Goal: Contribute content: Add original content to the website for others to see

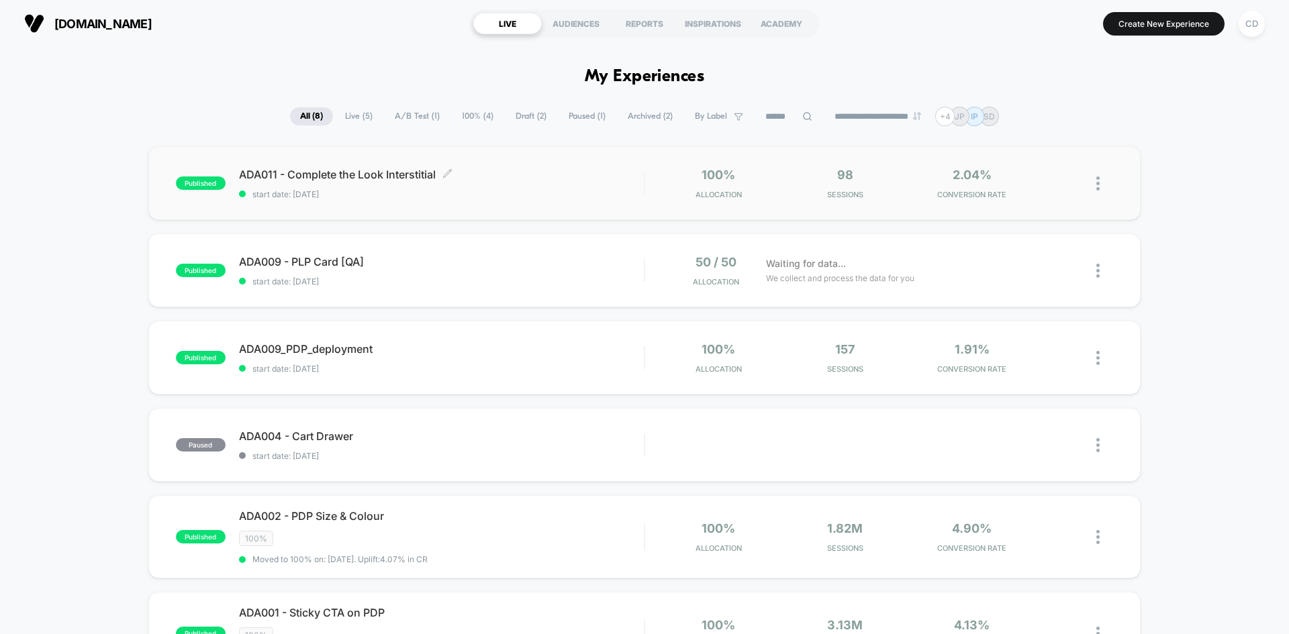
click at [361, 174] on span "ADA011 - Complete the Look Interstitial Click to edit experience details" at bounding box center [441, 174] width 405 height 13
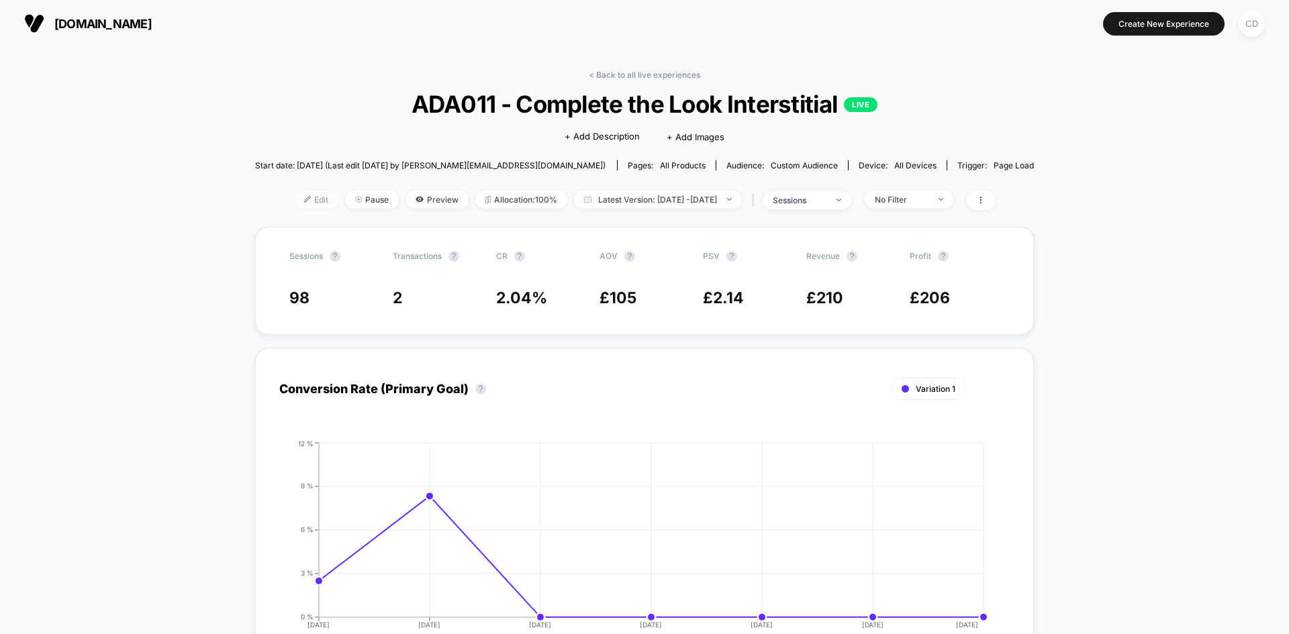
click at [294, 201] on span "Edit" at bounding box center [316, 200] width 44 height 18
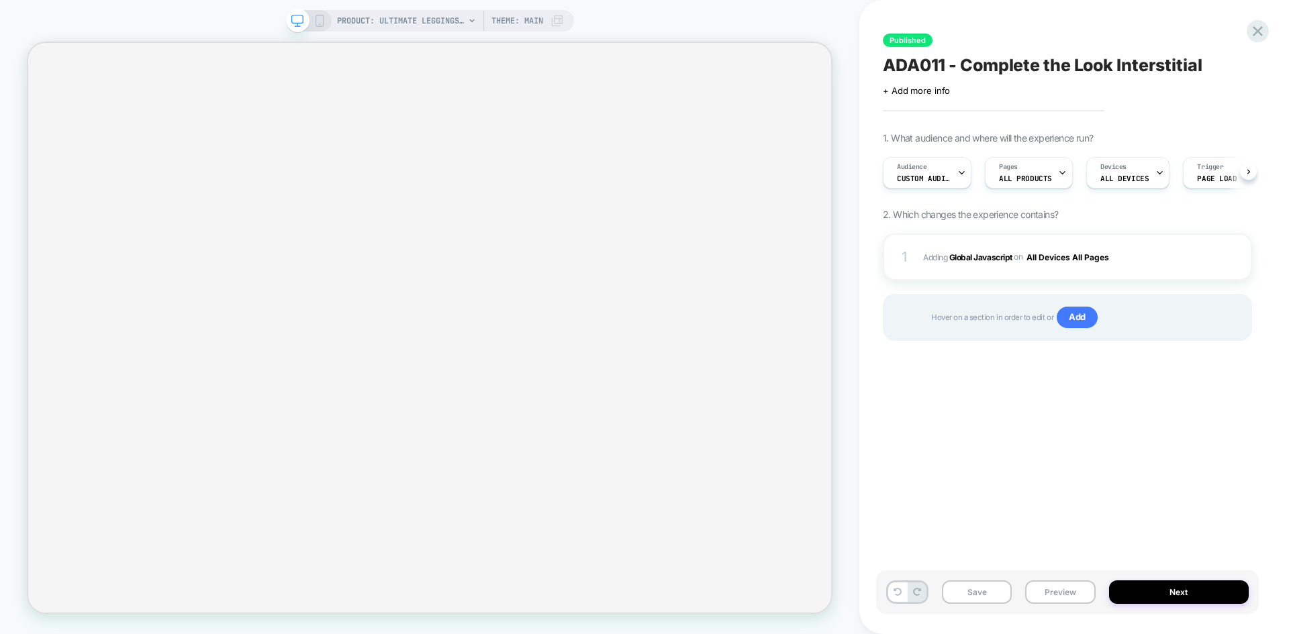
scroll to position [0, 1]
click at [990, 254] on b "Global Javascript" at bounding box center [980, 257] width 63 height 10
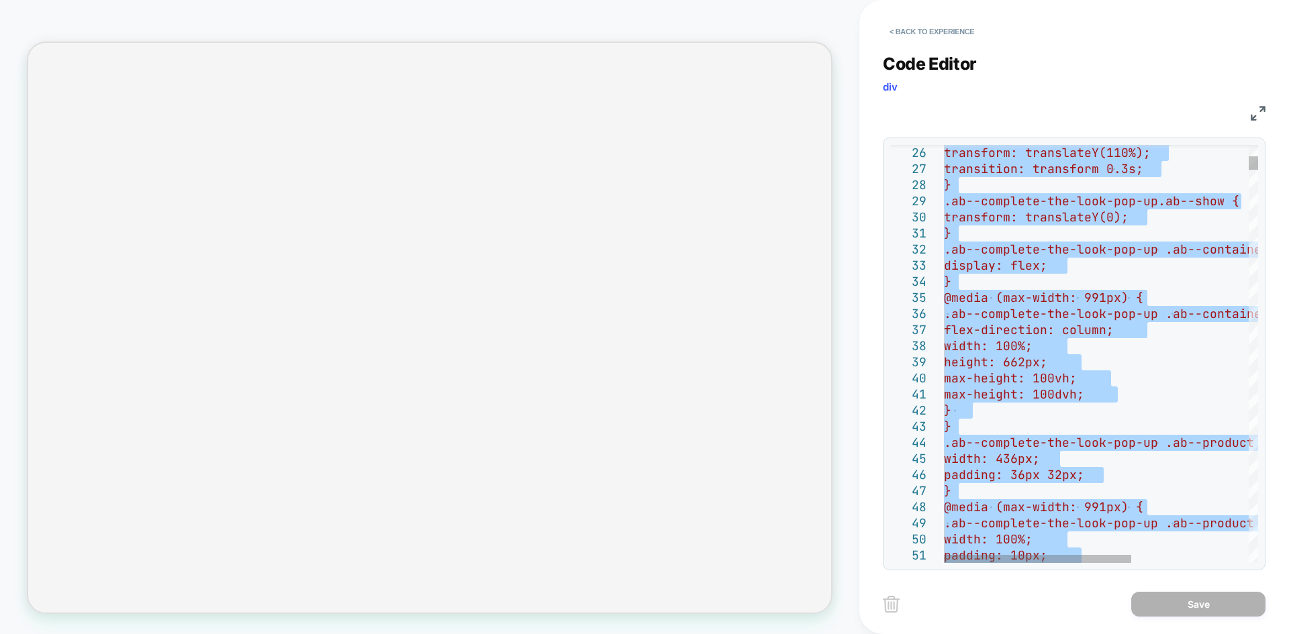
click at [1251, 336] on div at bounding box center [1252, 354] width 9 height 418
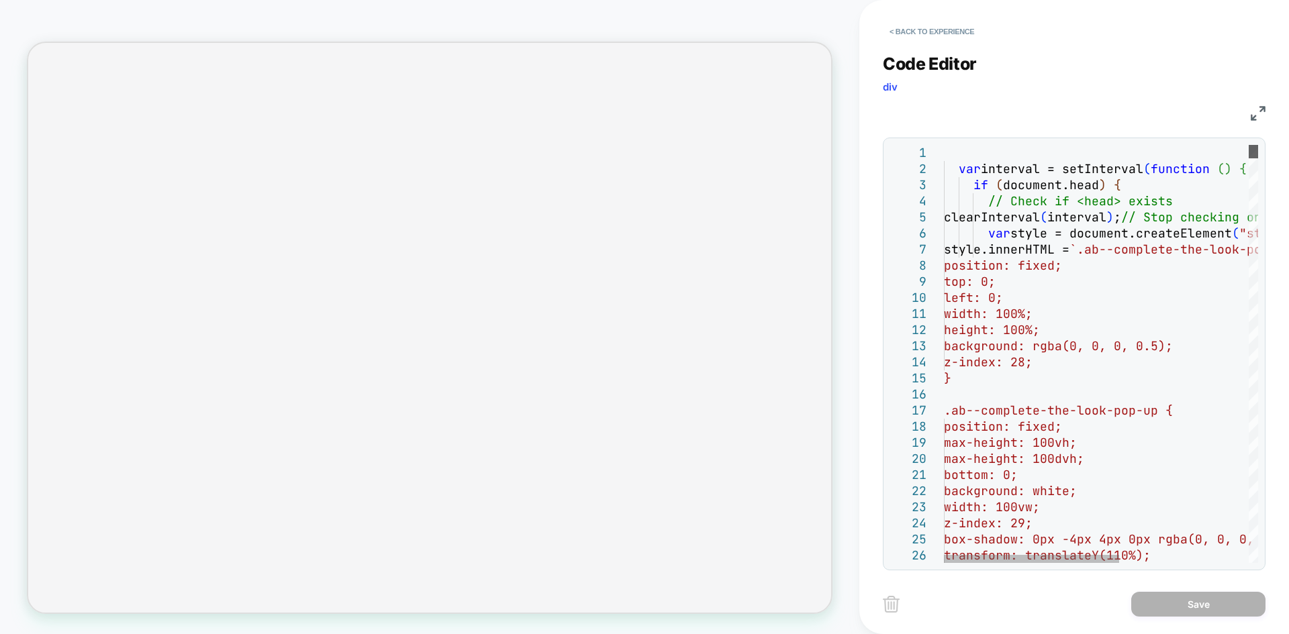
click at [1258, 145] on div at bounding box center [1252, 151] width 9 height 13
click at [1256, 330] on div at bounding box center [1252, 354] width 9 height 418
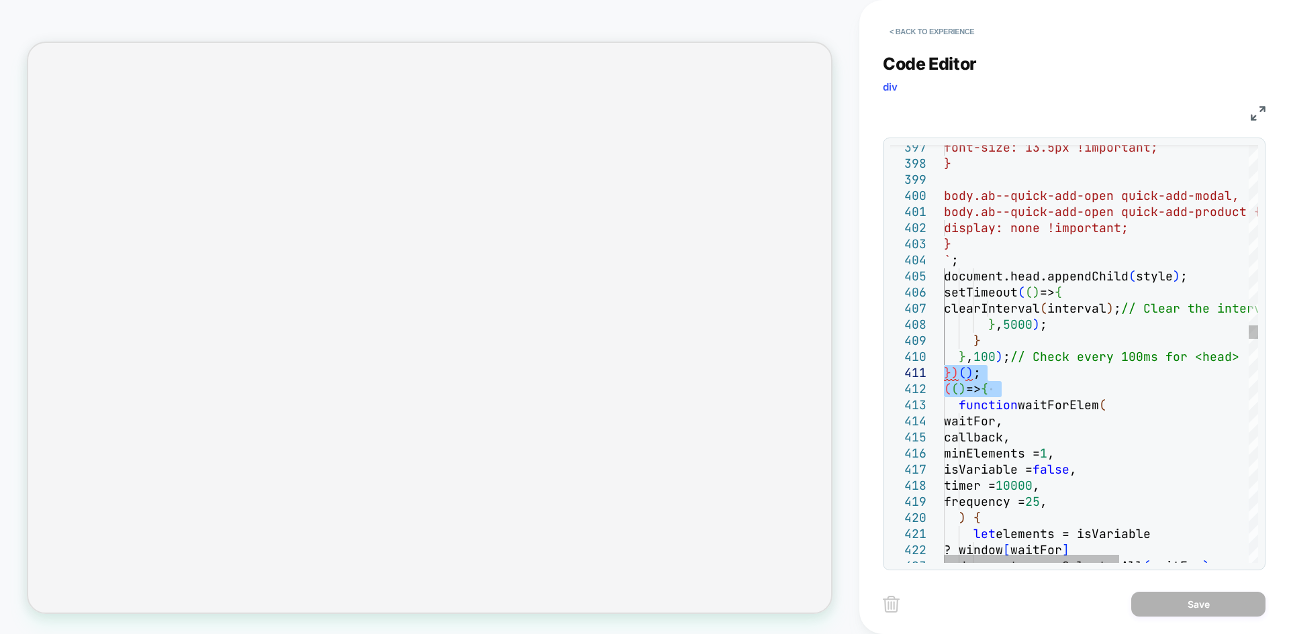
drag, startPoint x: 1013, startPoint y: 388, endPoint x: 934, endPoint y: 376, distance: 80.8
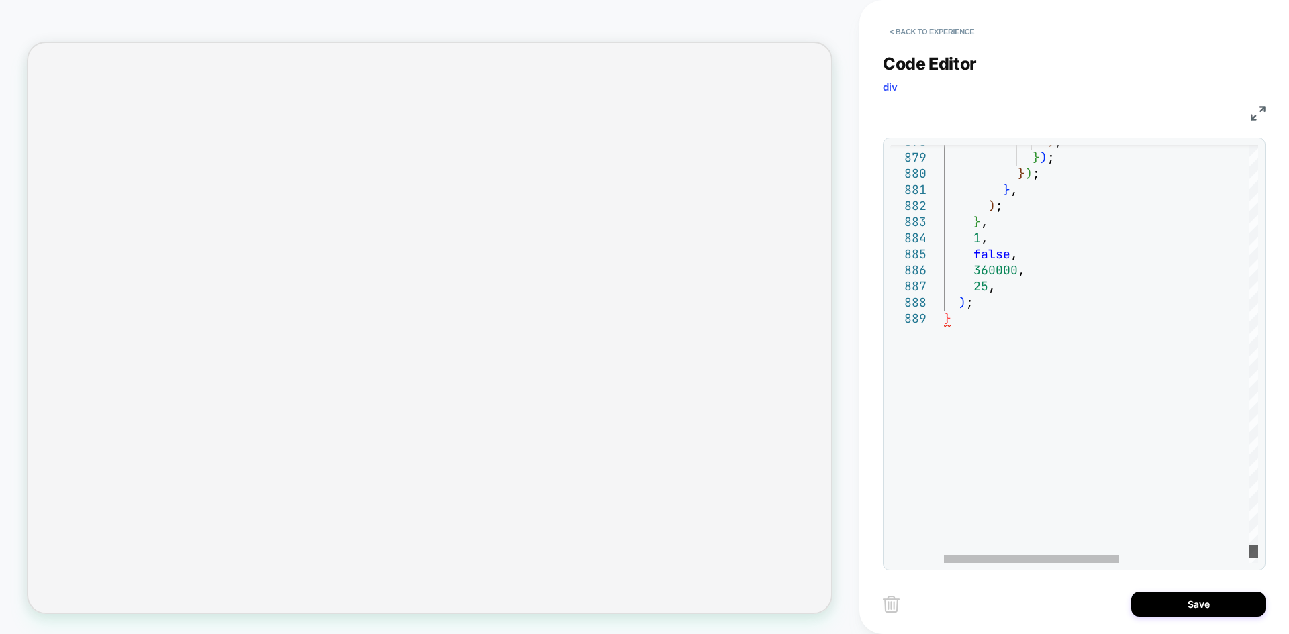
click at [1255, 552] on div at bounding box center [1252, 354] width 9 height 418
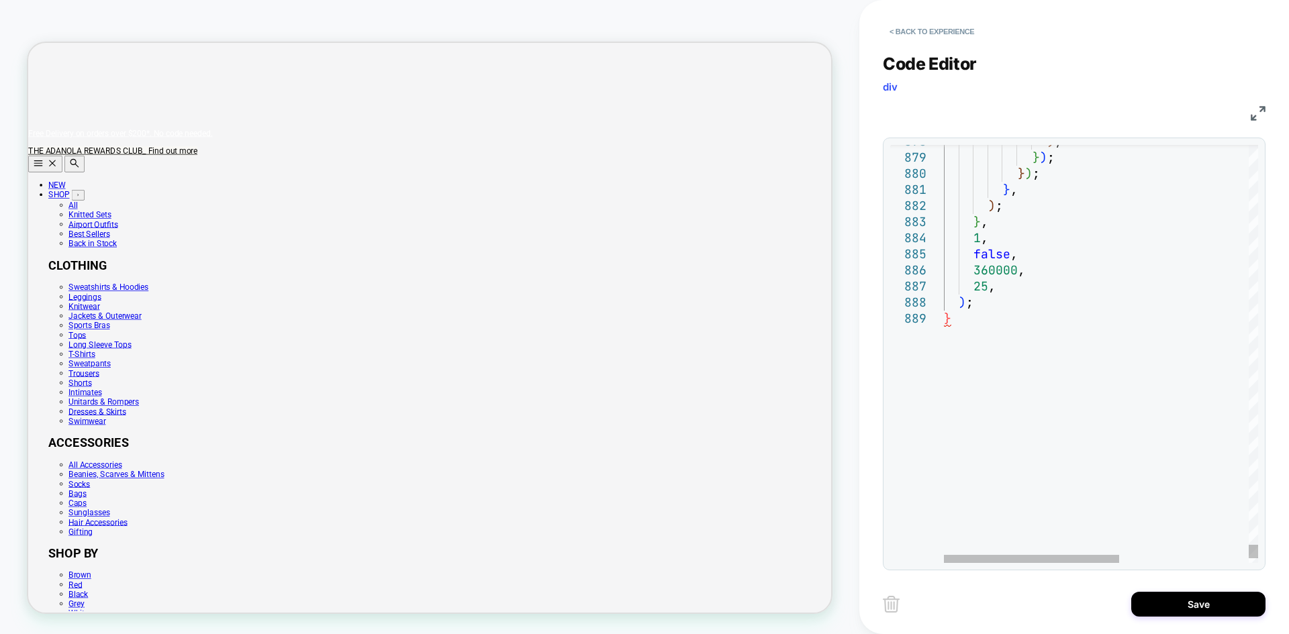
type textarea "**********"
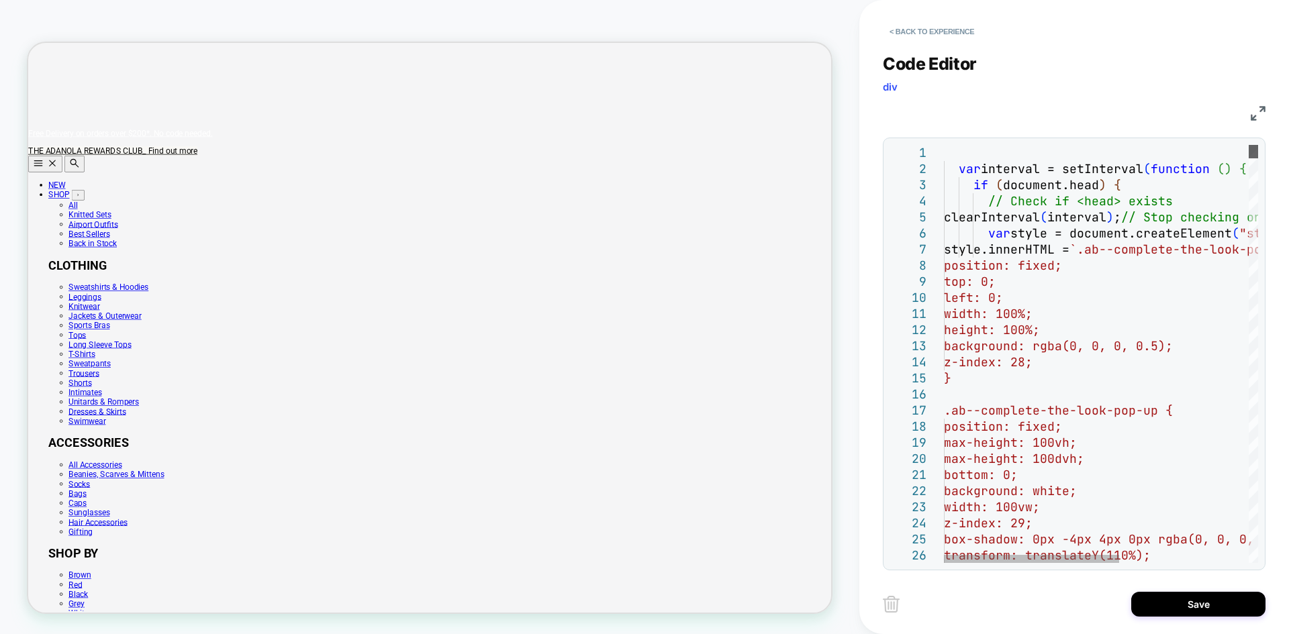
click at [1258, 145] on div at bounding box center [1252, 151] width 9 height 13
click at [1211, 612] on button "Save" at bounding box center [1198, 604] width 134 height 25
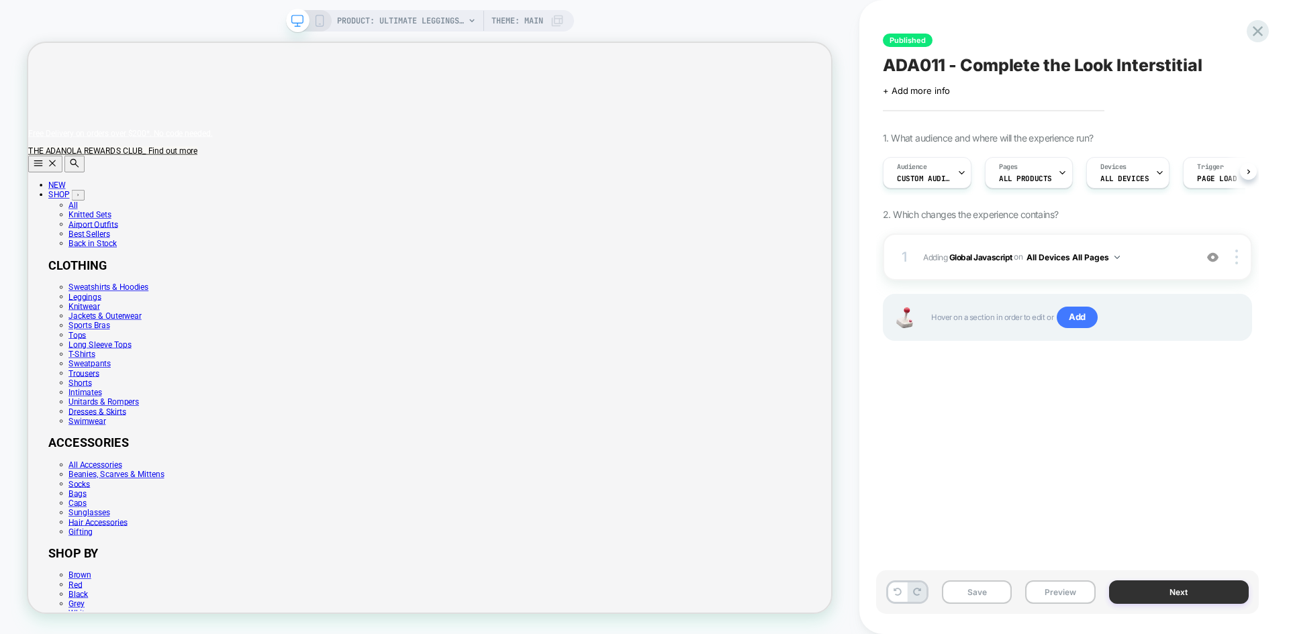
scroll to position [0, 1]
click at [1203, 595] on button "Next" at bounding box center [1179, 592] width 140 height 23
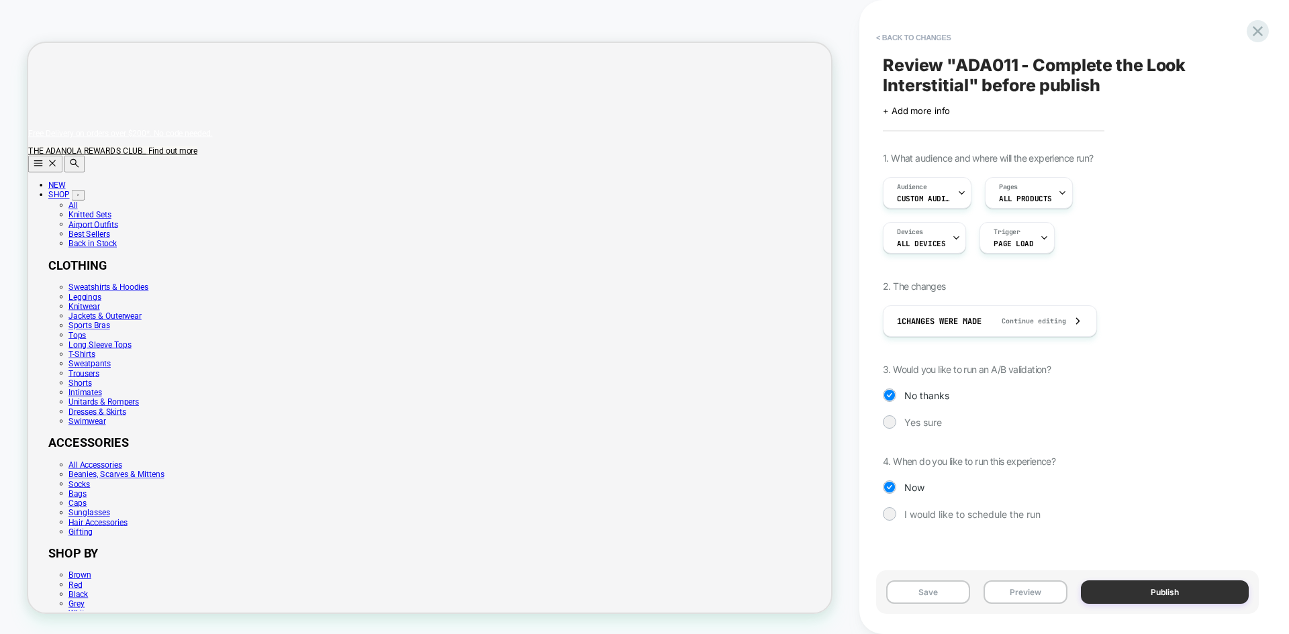
click at [1157, 595] on button "Publish" at bounding box center [1165, 592] width 168 height 23
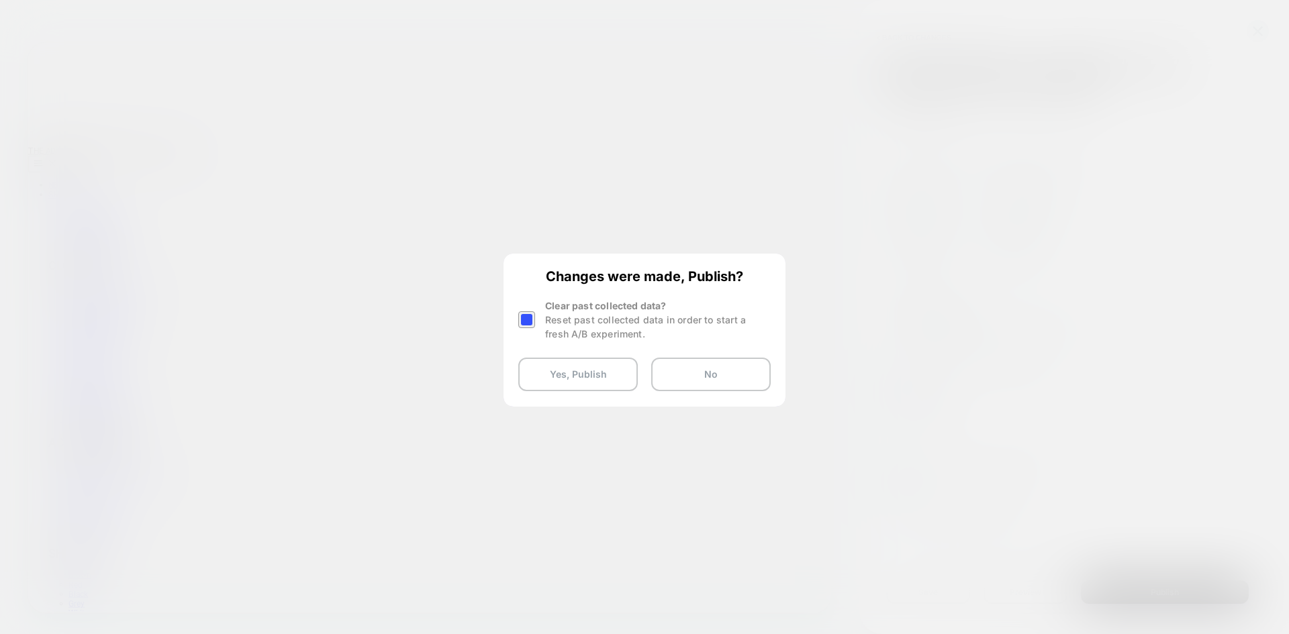
click at [532, 321] on div at bounding box center [526, 319] width 17 height 17
click at [567, 374] on button "Yes, Publish" at bounding box center [577, 375] width 119 height 34
